Goal: Task Accomplishment & Management: Manage account settings

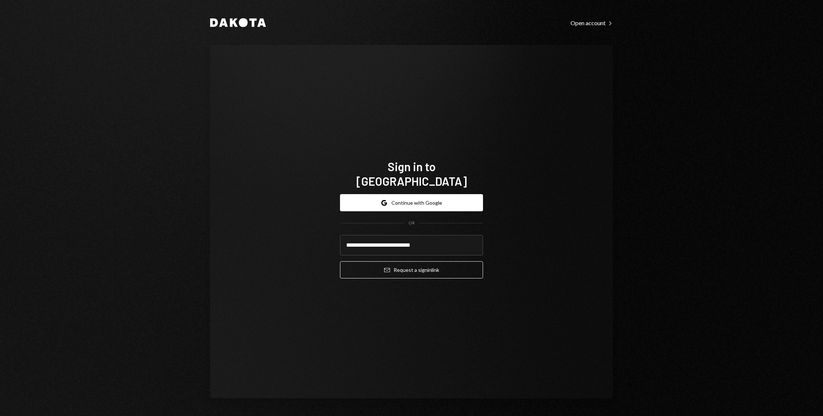
type input "**********"
click at [340, 261] on button "Email Request a sign in link" at bounding box center [411, 269] width 143 height 17
